Goal: Information Seeking & Learning: Learn about a topic

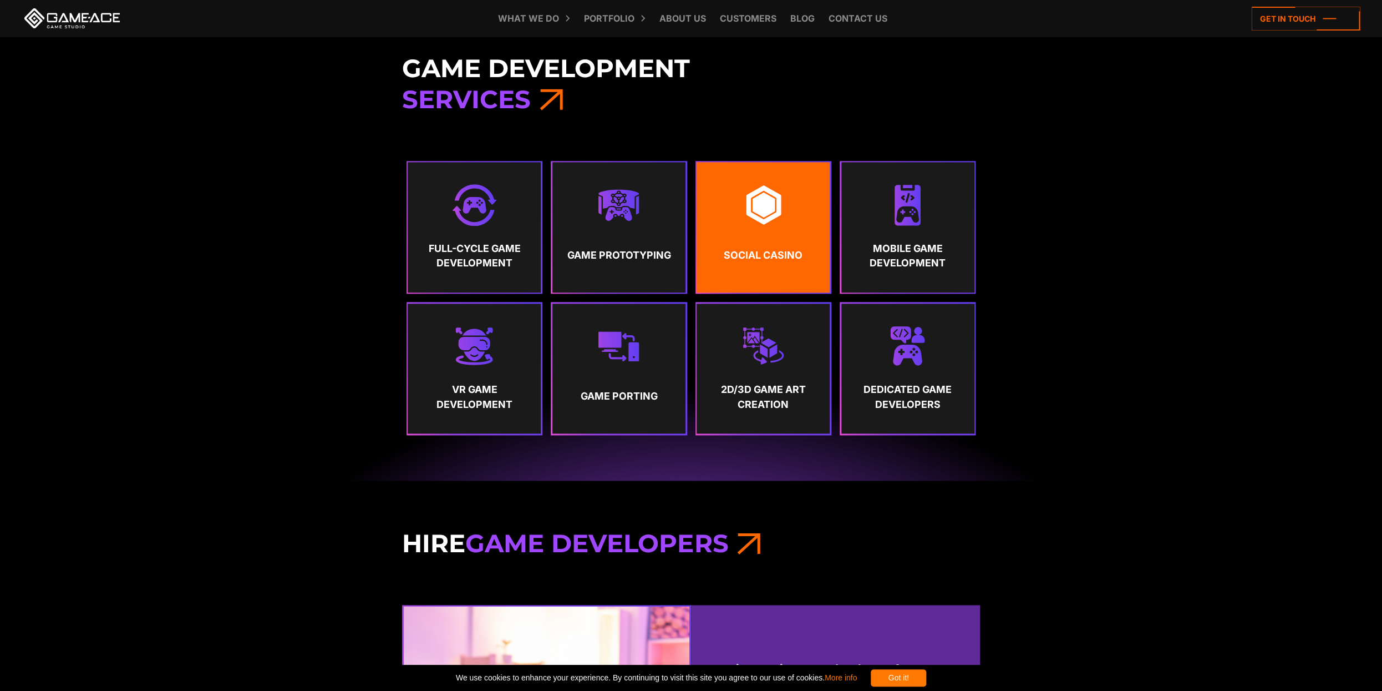
scroll to position [721, 0]
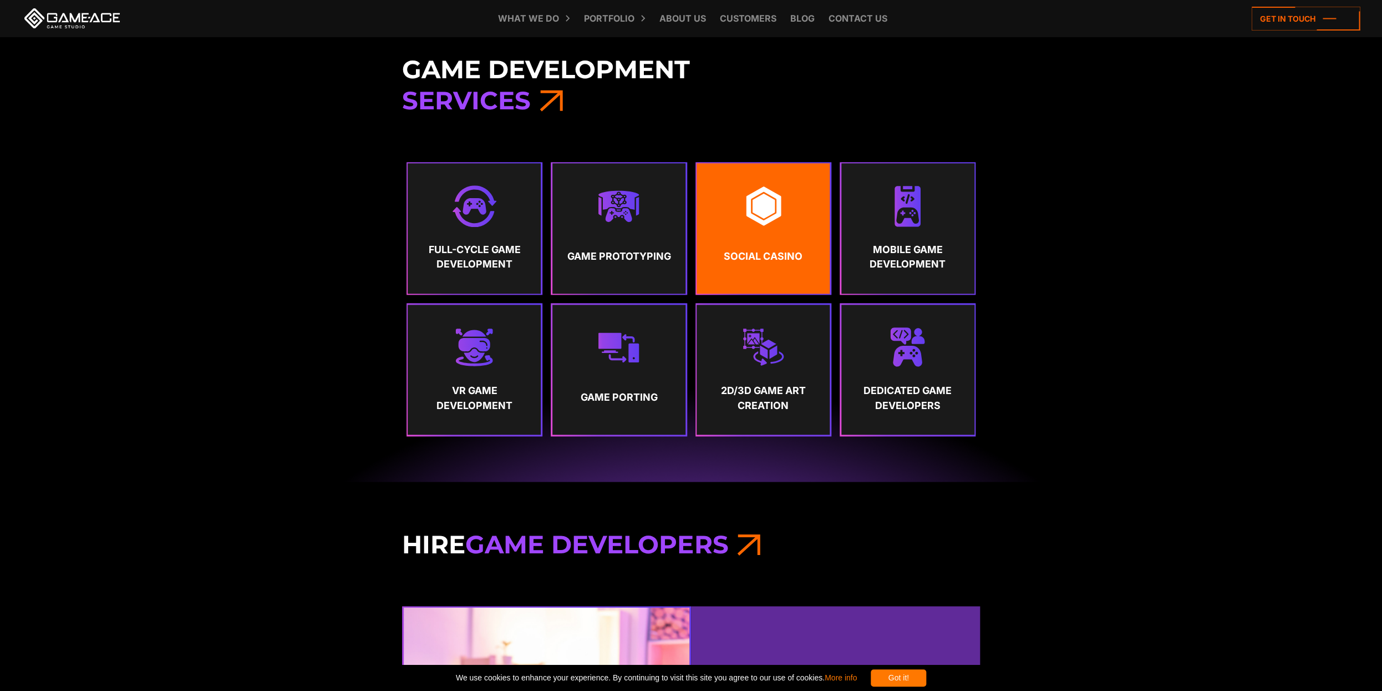
click at [762, 242] on link "Social Casino" at bounding box center [763, 228] width 133 height 130
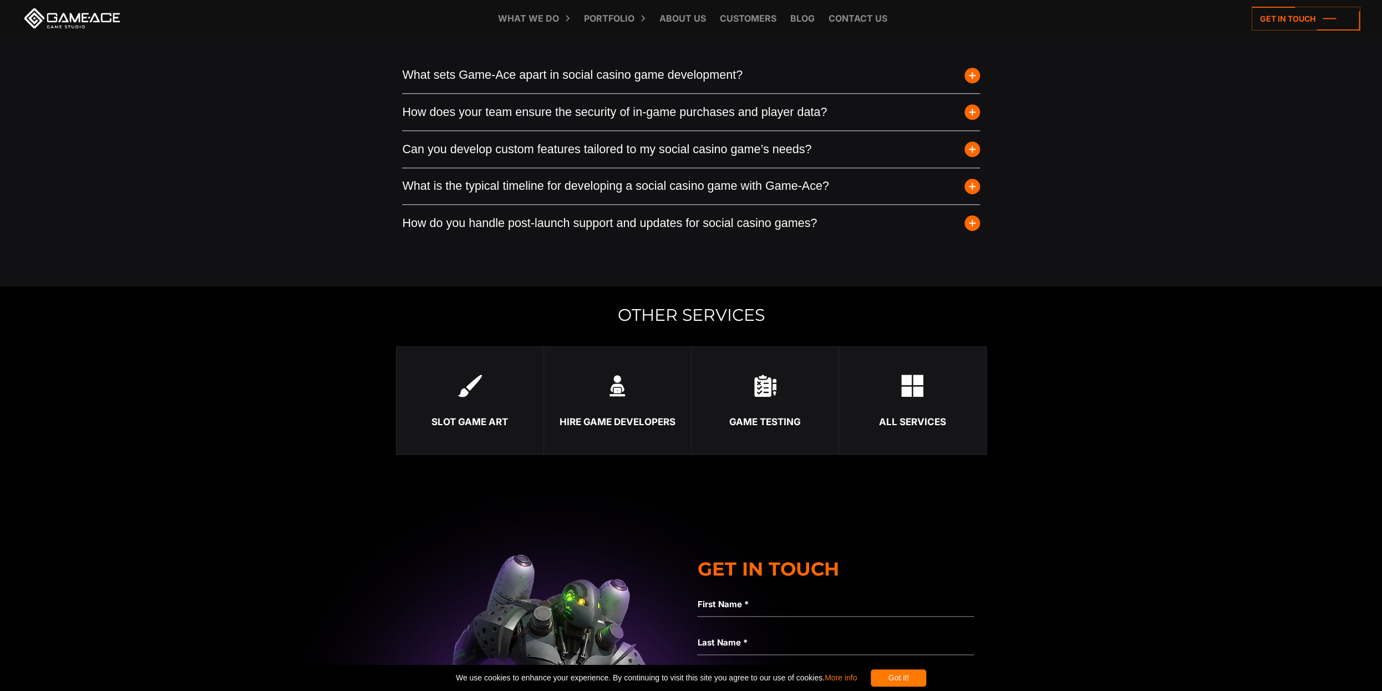
scroll to position [3247, 0]
click at [518, 87] on button "What sets Game-Ace apart in social casino game development?" at bounding box center [691, 73] width 578 height 37
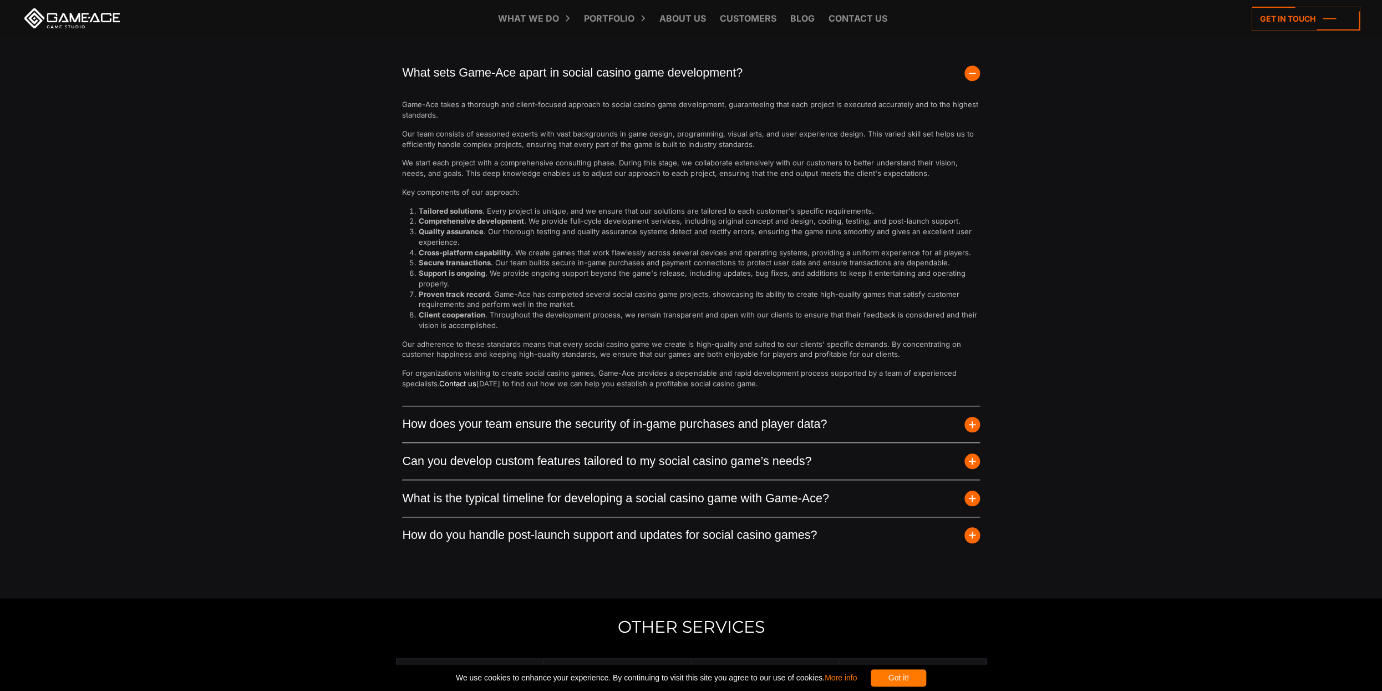
click at [518, 87] on button "What sets Game-Ace apart in social casino game development?" at bounding box center [691, 73] width 578 height 37
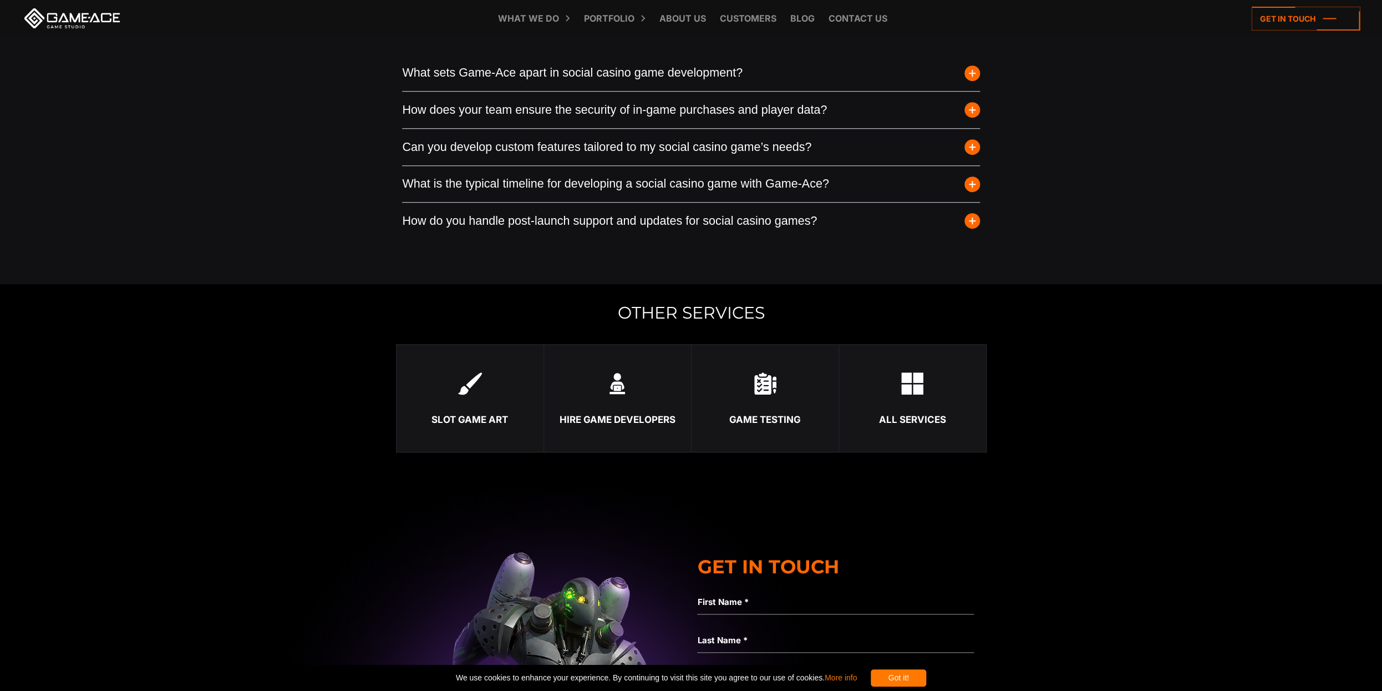
click at [519, 199] on button "What is the typical timeline for developing a social casino game with Game-Ace?" at bounding box center [691, 184] width 578 height 37
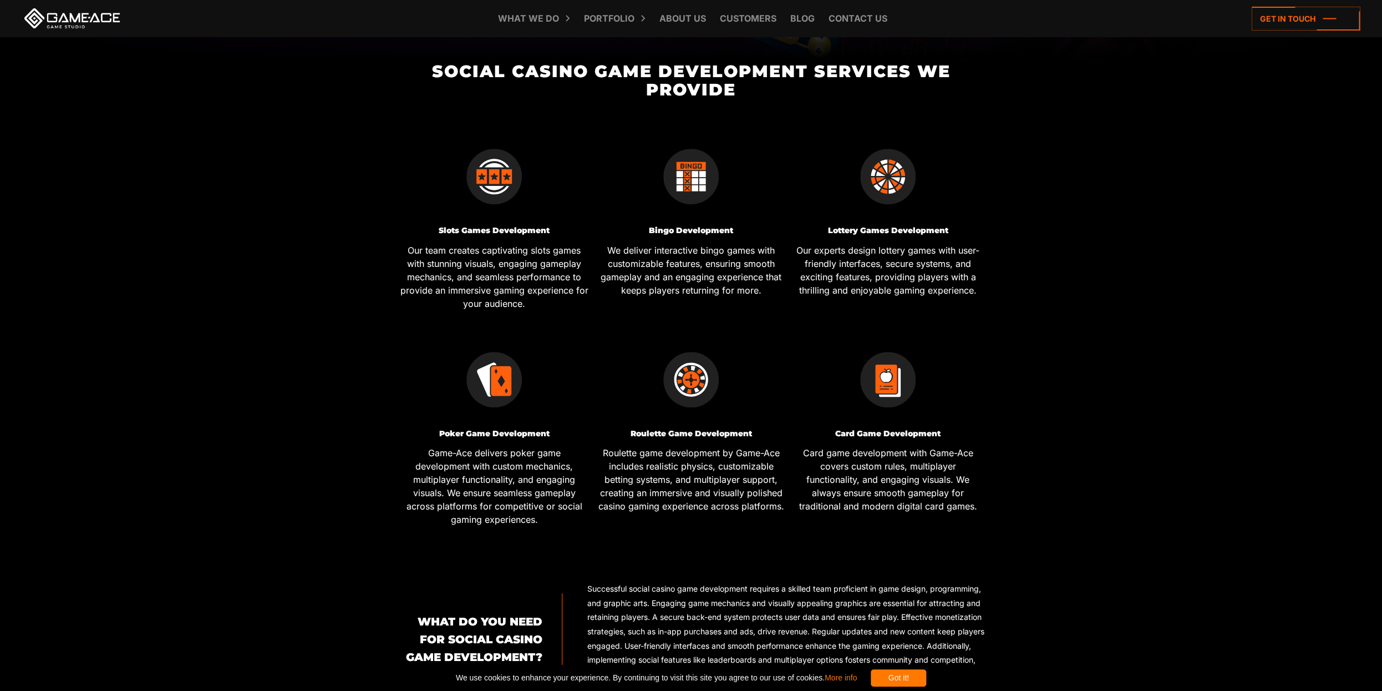
scroll to position [499, 0]
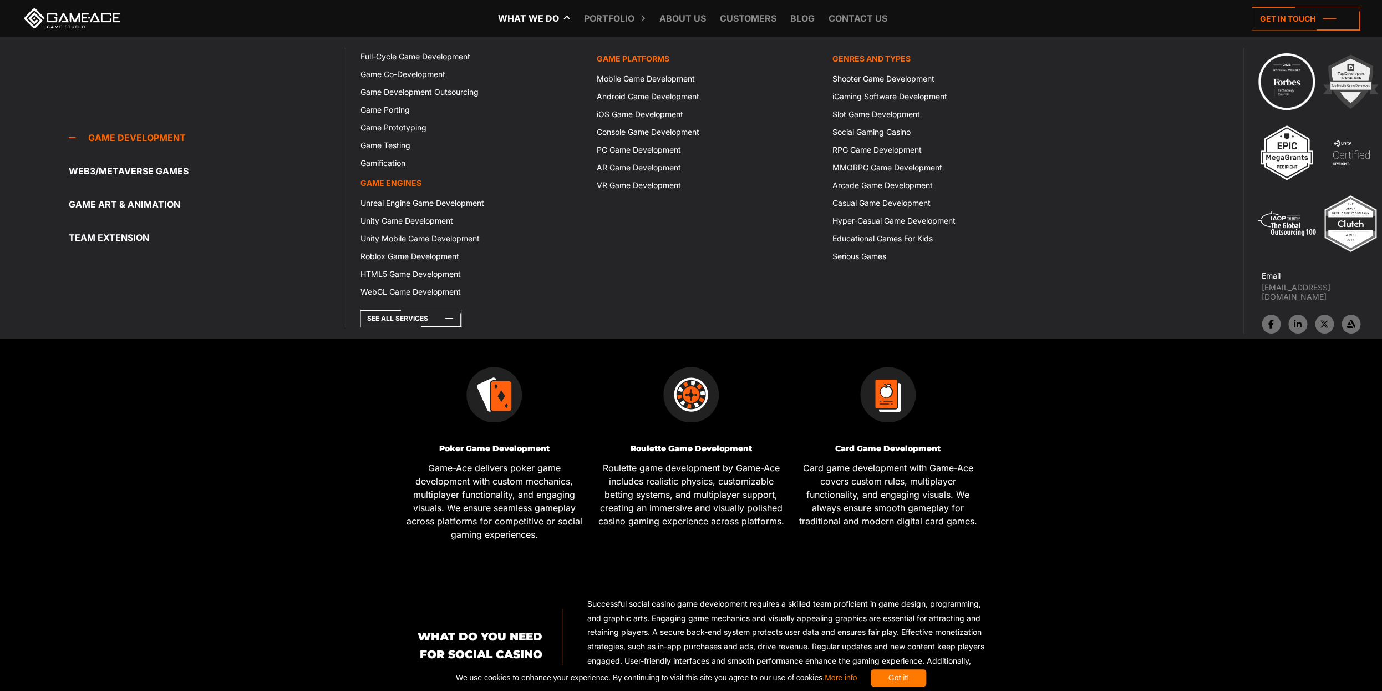
click at [525, 18] on link "What we do" at bounding box center [529, 18] width 72 height 37
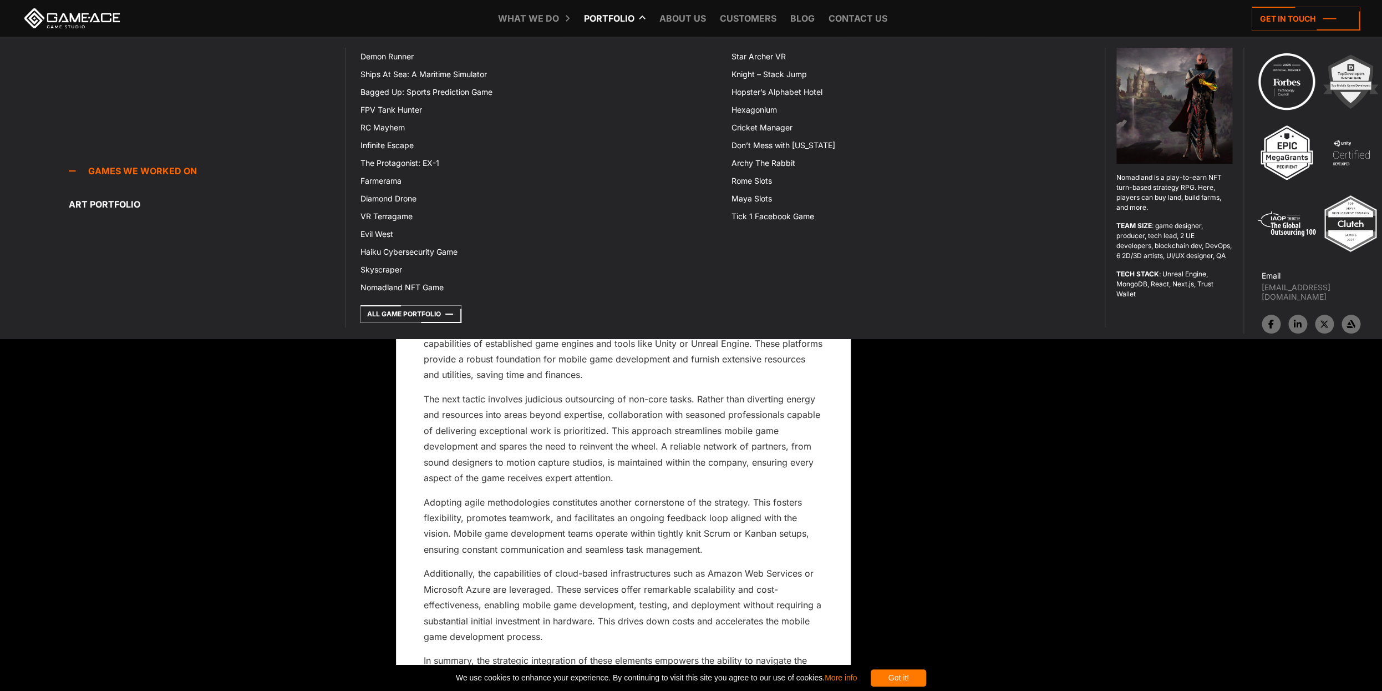
scroll to position [4948, 0]
